Goal: Task Accomplishment & Management: Use online tool/utility

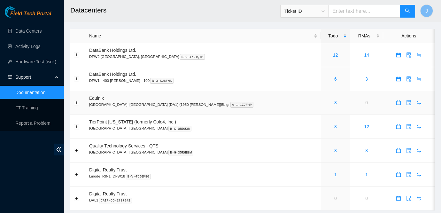
click at [353, 98] on td "0" at bounding box center [367, 103] width 33 height 24
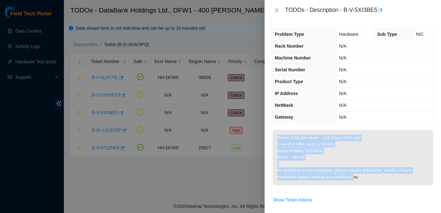
drag, startPoint x: 279, startPoint y: 138, endPoint x: 374, endPoint y: 178, distance: 103.7
click at [374, 178] on p "Server SAN port down - Link Down SAN card 1 out of 2 HBA cards is DOWN Serial n…" at bounding box center [353, 157] width 161 height 55
copy p "Server SAN port down - Link Down SAN card 1 out of 2 HBA cards is DOWN Serial n…"
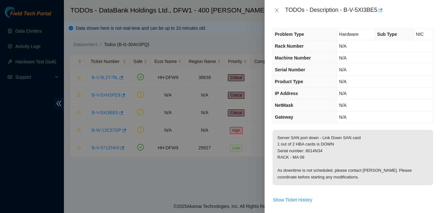
click at [370, 76] on td "N/A" at bounding box center [385, 82] width 96 height 12
click at [275, 9] on icon "close" at bounding box center [276, 10] width 5 height 5
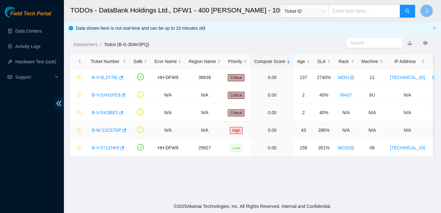
click at [335, 126] on td "286%" at bounding box center [324, 131] width 21 height 18
click at [327, 166] on main "TODOs - DataBank Holdings Ltd., DFW1 - 400 S. Akard - 100 Ticket ID J Data show…" at bounding box center [252, 100] width 377 height 200
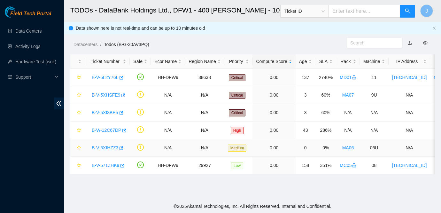
click at [105, 150] on link "B-V-5XIHZZ3" at bounding box center [105, 147] width 27 height 5
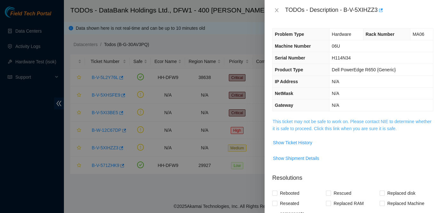
click at [319, 123] on link "This ticket may not be safe to work on. Please contact NIE to determine whether…" at bounding box center [352, 125] width 159 height 12
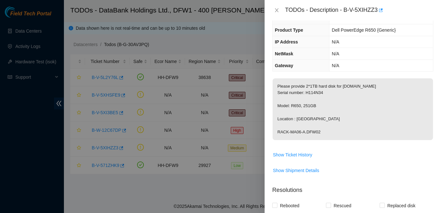
scroll to position [39, 0]
click at [305, 159] on span "Show Ticket History" at bounding box center [292, 155] width 39 height 7
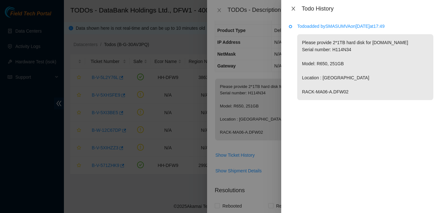
click at [293, 10] on icon "close" at bounding box center [294, 9] width 4 height 4
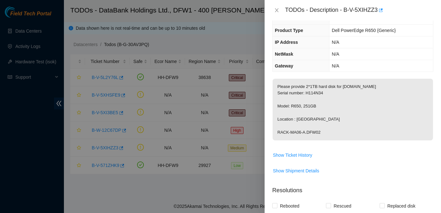
click at [273, 7] on div "TODOs - Description - B-V-5XIHZZ3" at bounding box center [353, 10] width 161 height 10
click at [276, 10] on icon "close" at bounding box center [276, 10] width 5 height 5
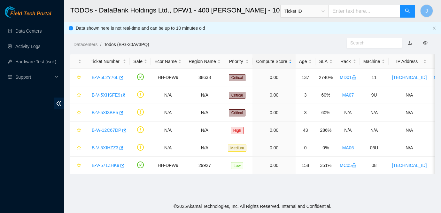
scroll to position [53, 0]
click at [388, 207] on footer "© 2025 Akamai Technologies, Inc. All Rights Reserved. Internal and Confidential." at bounding box center [252, 206] width 377 height 13
click at [101, 111] on link "B-V-5XI3BE5" at bounding box center [105, 112] width 27 height 5
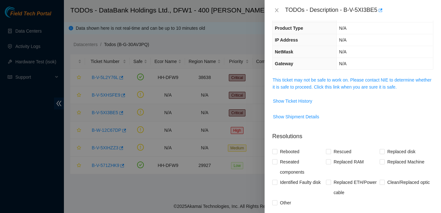
scroll to position [39, 0]
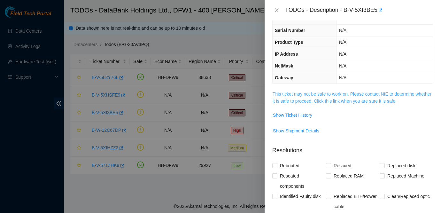
click at [326, 95] on link "This ticket may not be safe to work on. Please contact NIE to determine whether…" at bounding box center [352, 97] width 159 height 12
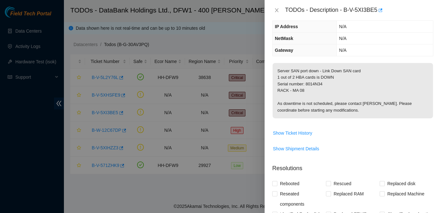
scroll to position [68, 0]
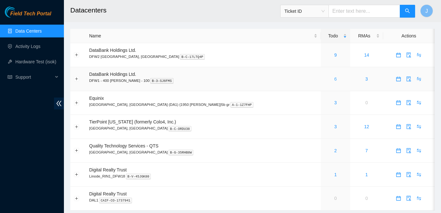
click at [335, 80] on link "6" at bounding box center [336, 78] width 3 height 5
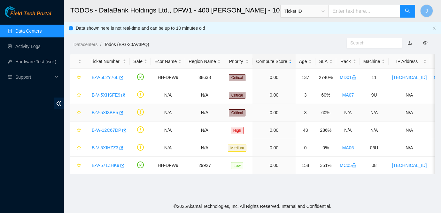
click at [103, 112] on link "B-V-5XI3BE5" at bounding box center [105, 112] width 27 height 5
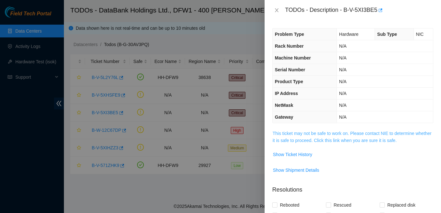
click at [298, 140] on link "This ticket may not be safe to work on. Please contact NIE to determine whether…" at bounding box center [352, 137] width 159 height 12
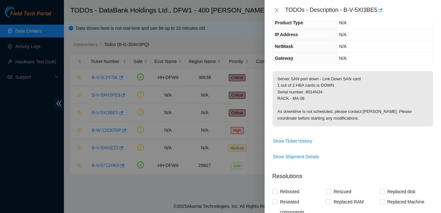
scroll to position [62, 0]
